Goal: Navigation & Orientation: Find specific page/section

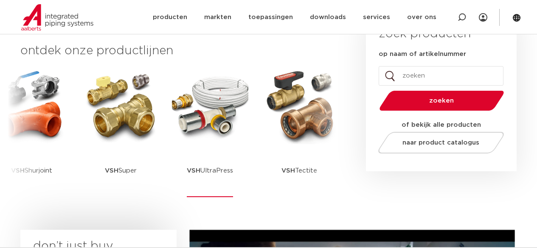
click at [227, 172] on p "VSH UltraPress" at bounding box center [210, 170] width 46 height 53
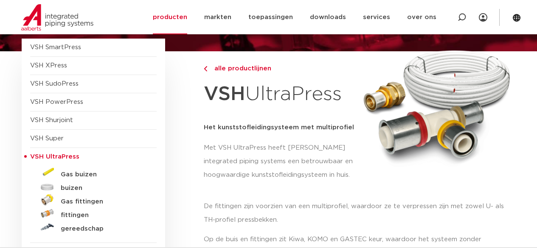
scroll to position [42, 0]
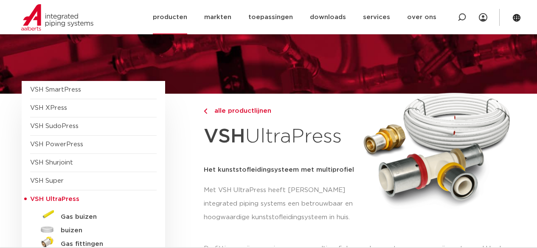
click at [187, 20] on link "producten" at bounding box center [170, 17] width 34 height 34
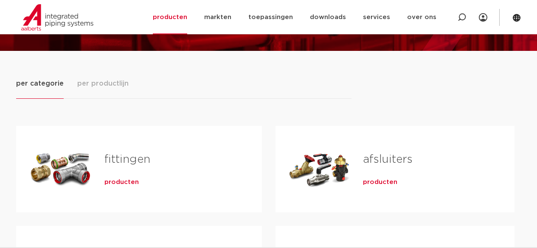
scroll to position [85, 0]
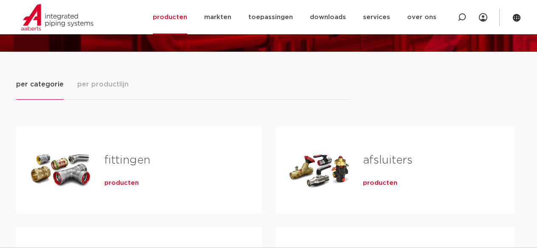
click at [123, 177] on div "producten" at bounding box center [169, 182] width 130 height 12
click at [123, 180] on span "producten" at bounding box center [121, 183] width 34 height 8
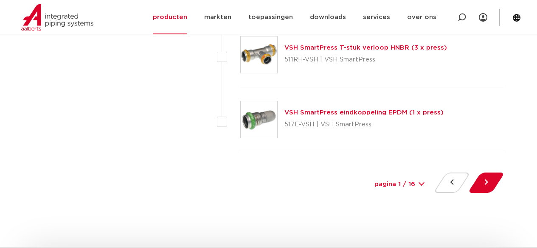
scroll to position [3971, 0]
